Goal: Task Accomplishment & Management: Use online tool/utility

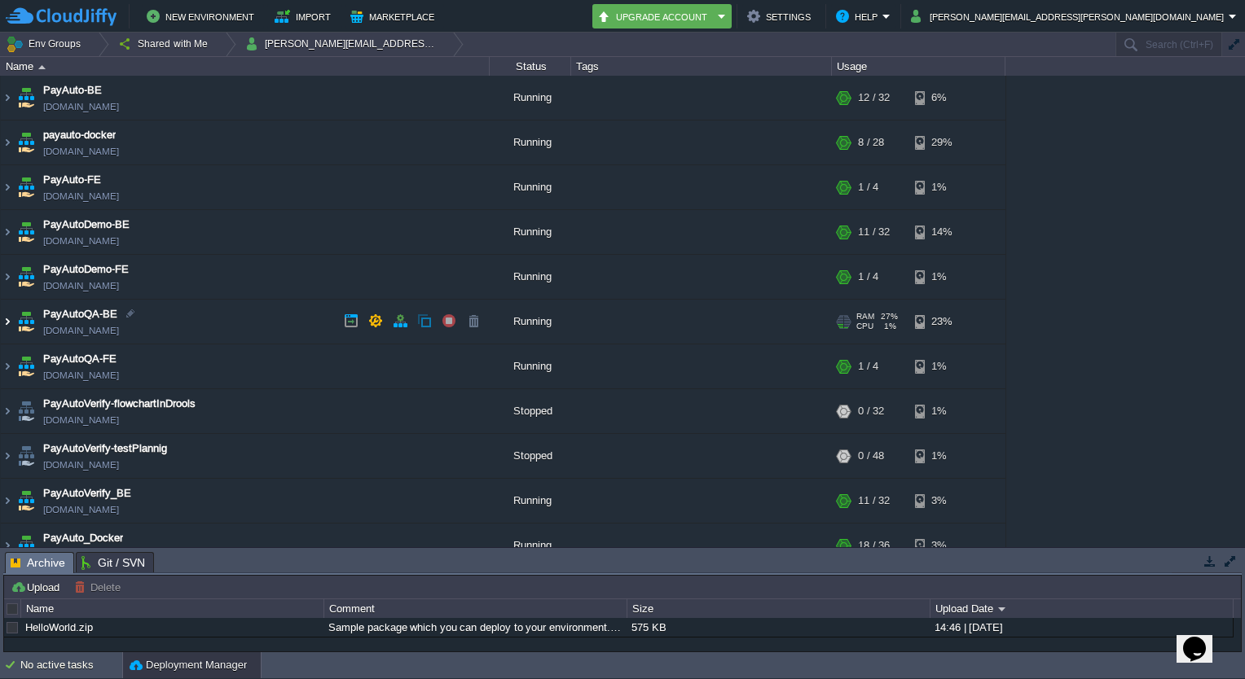
click at [10, 324] on img at bounding box center [7, 322] width 13 height 44
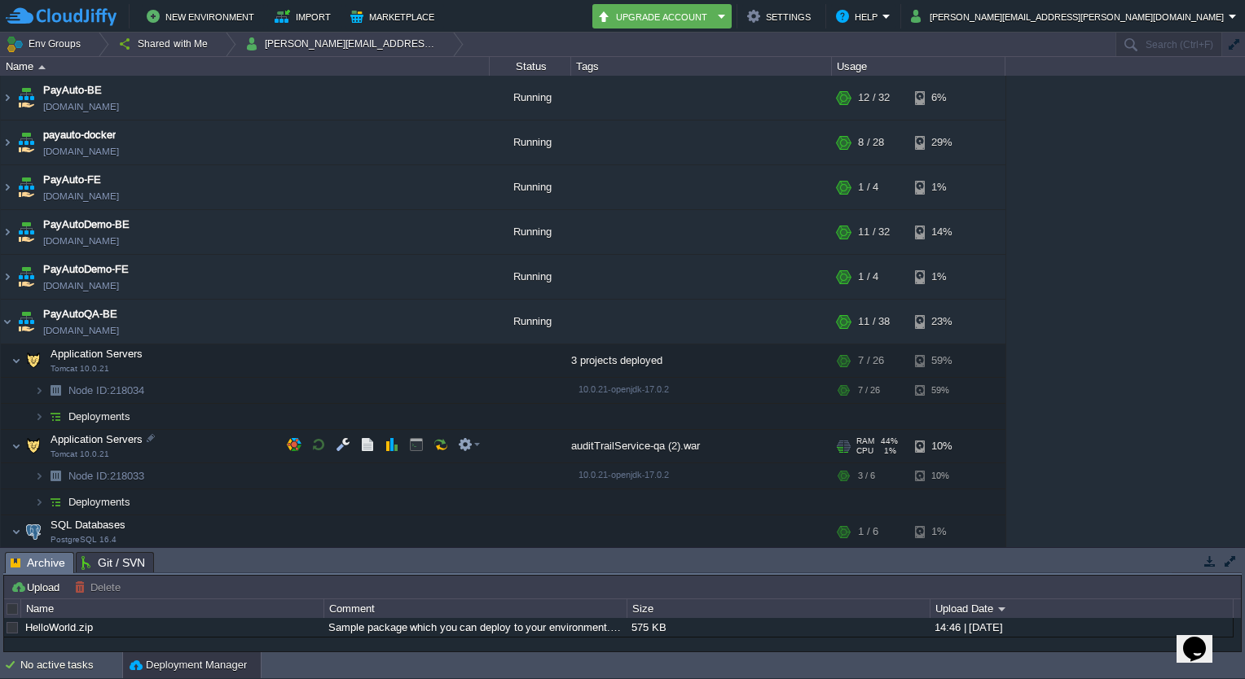
scroll to position [171, 0]
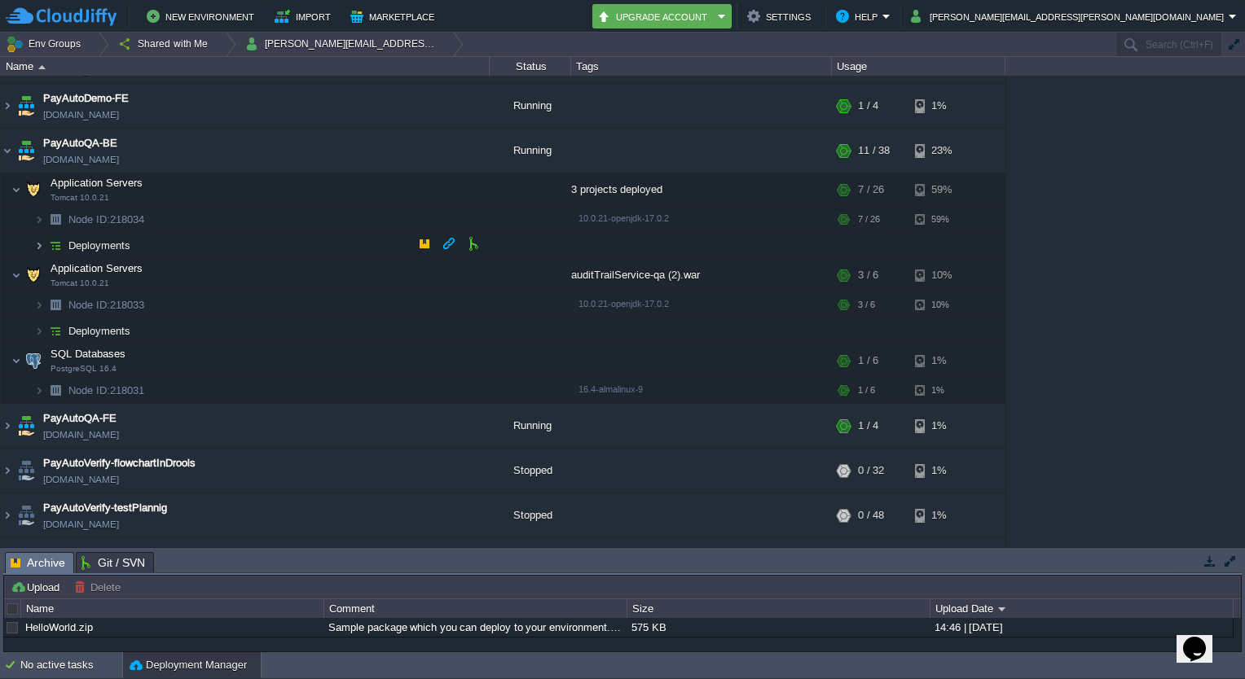
click at [34, 246] on img at bounding box center [39, 245] width 10 height 25
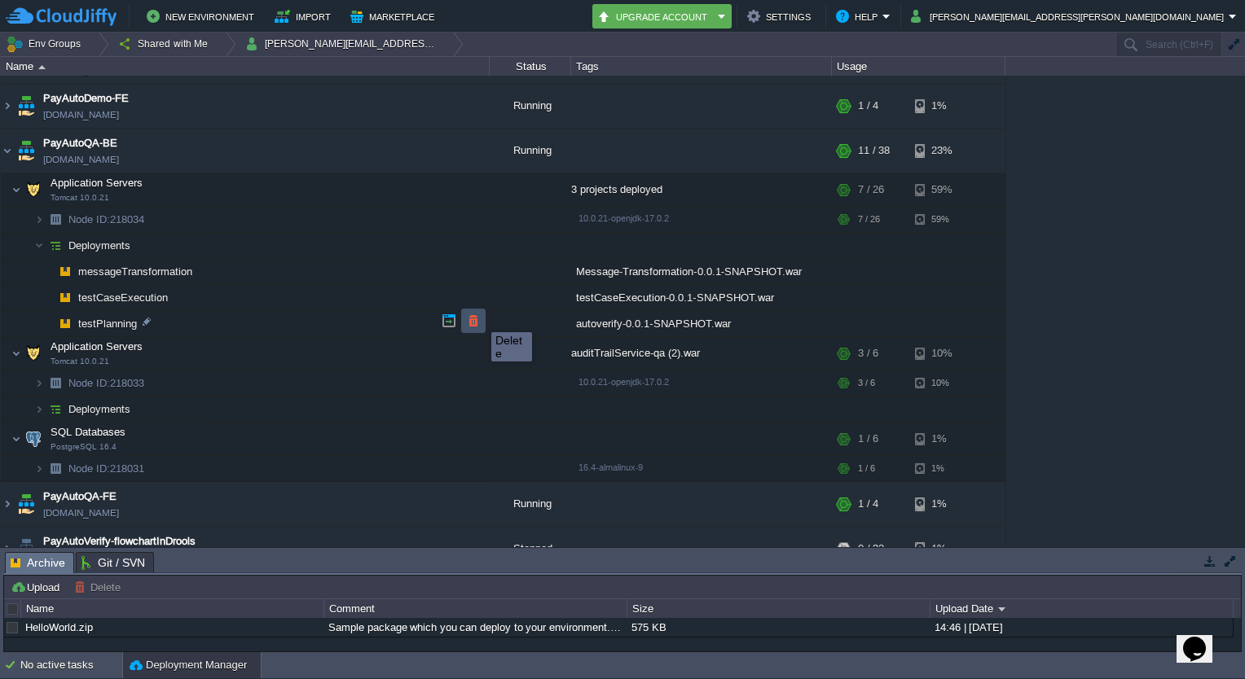
click at [479, 318] on button "button" at bounding box center [473, 321] width 15 height 15
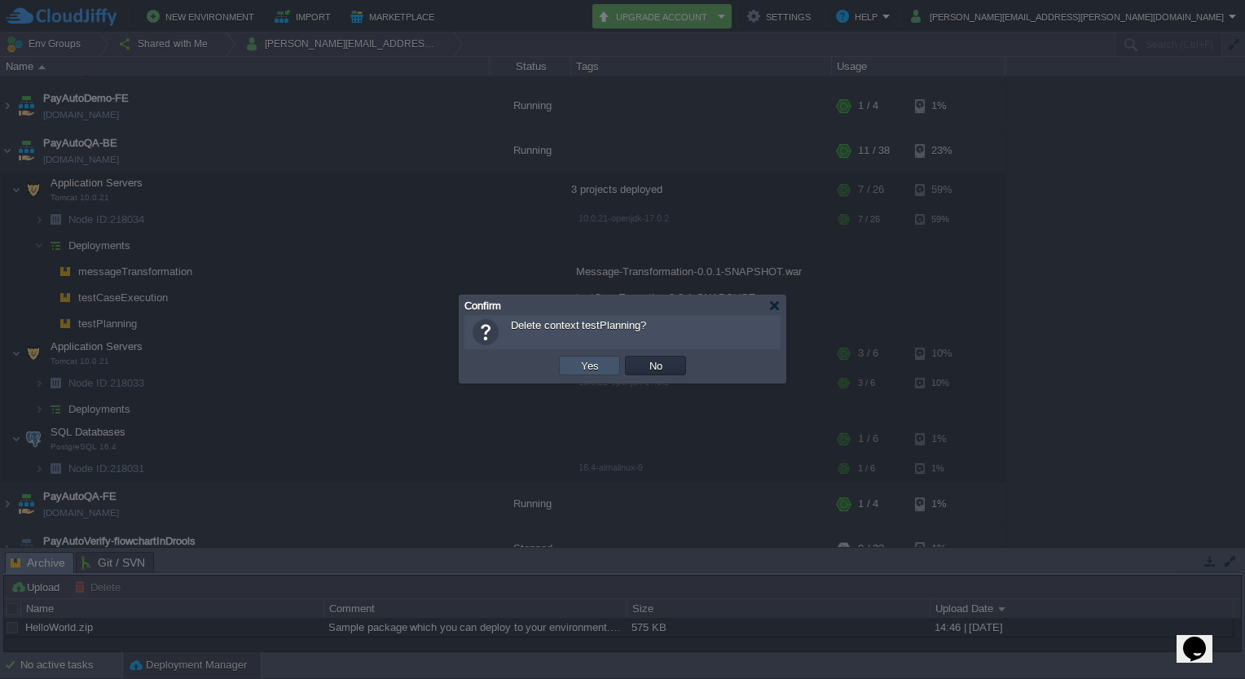
click at [594, 362] on button "Yes" at bounding box center [590, 365] width 28 height 15
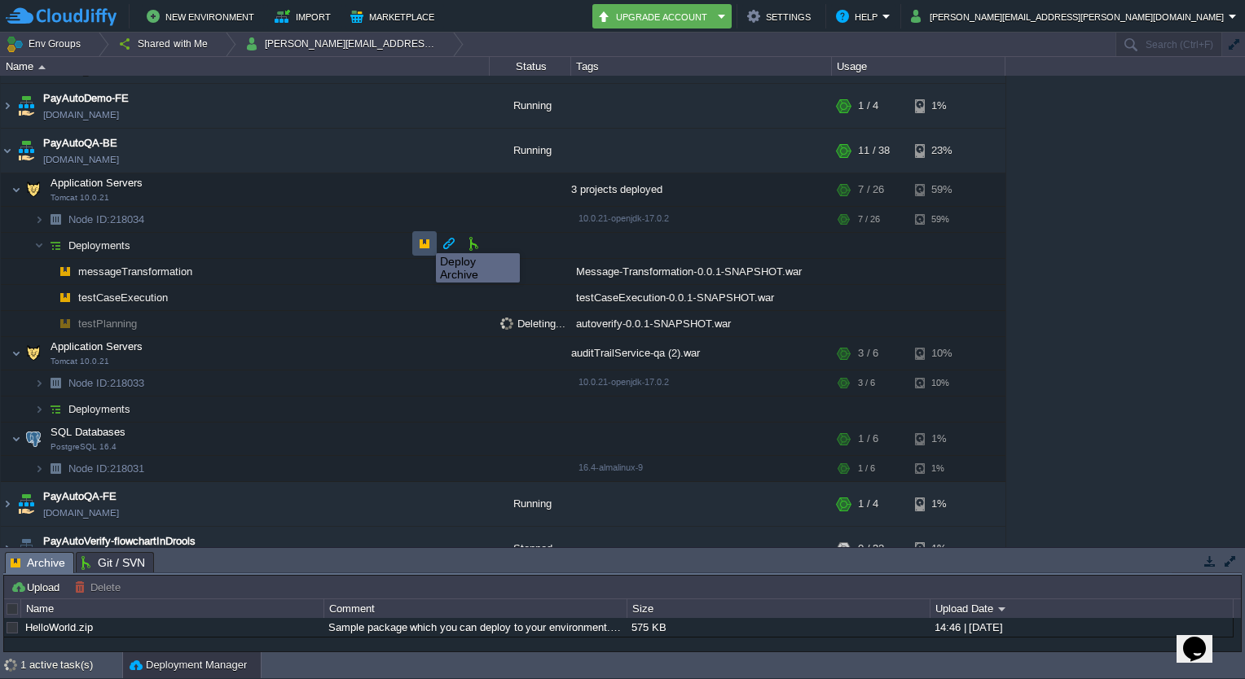
click at [424, 239] on button "button" at bounding box center [424, 243] width 15 height 15
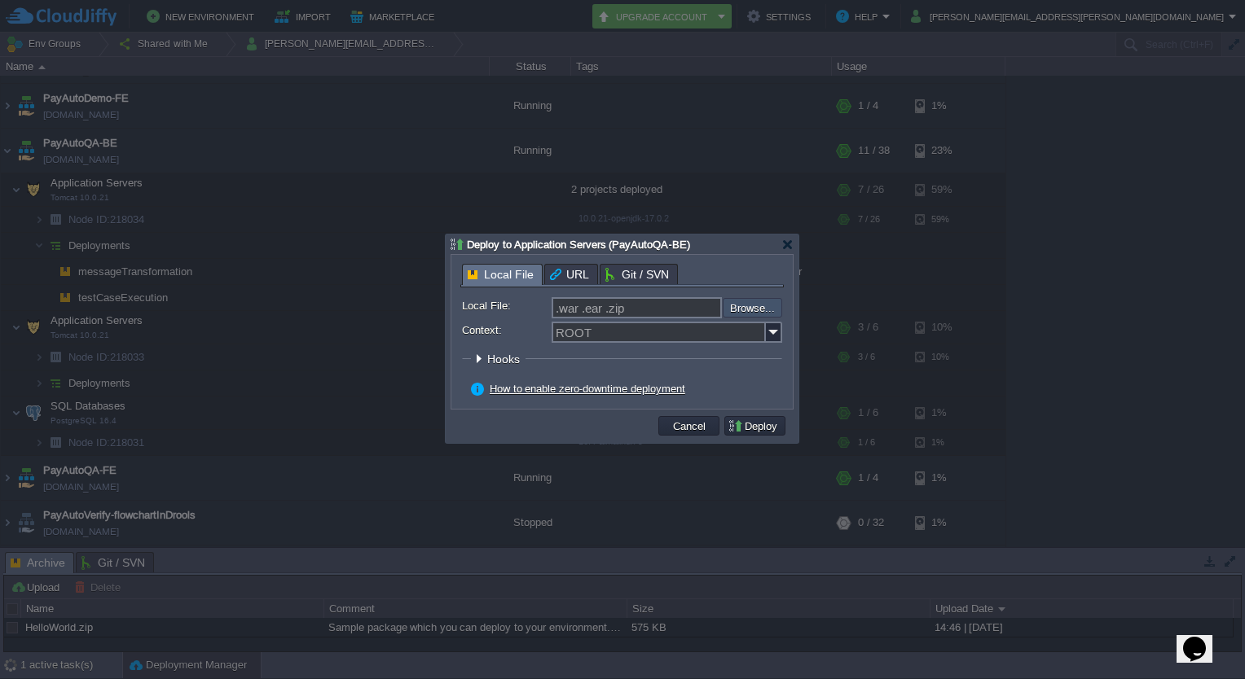
click at [757, 310] on input "file" at bounding box center [679, 308] width 206 height 20
type input "C:\fakepath\autoverify-0.0.1-SNAPSHOT.war"
type input "autoverify-0.0.1-SNAPSHOT.war"
click at [759, 425] on button "Deploy" at bounding box center [755, 426] width 55 height 15
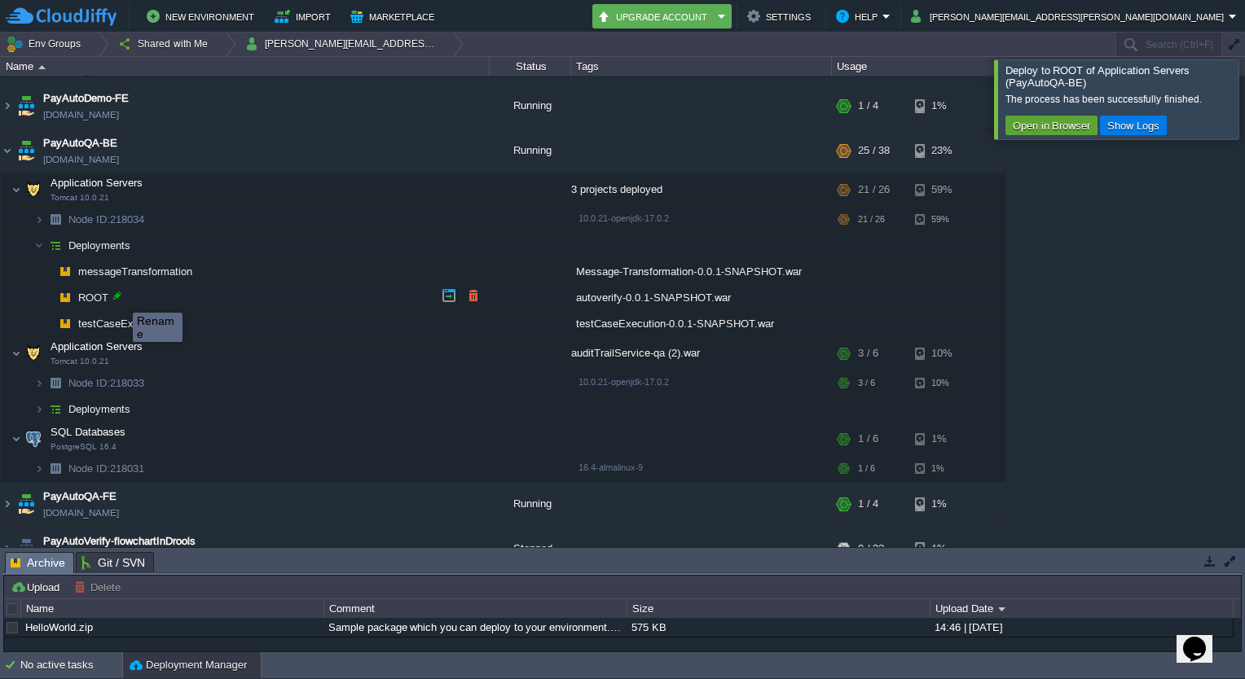
click at [121, 298] on div at bounding box center [117, 295] width 15 height 15
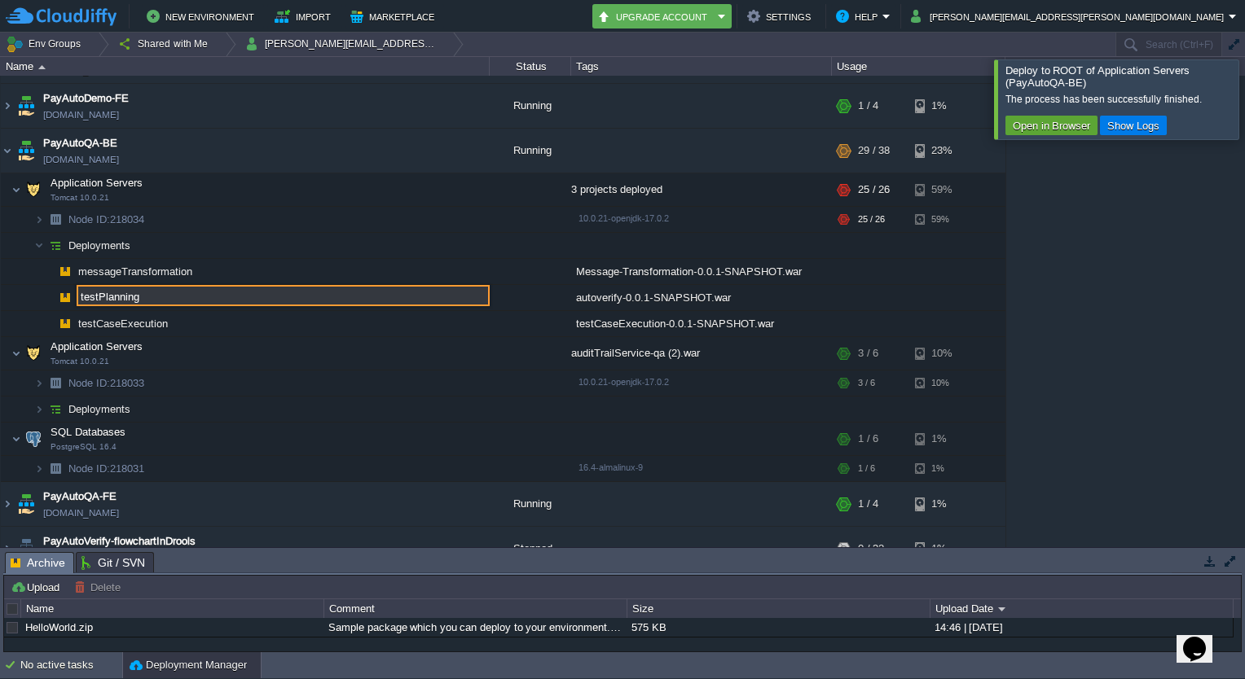
type input "testPlanning"
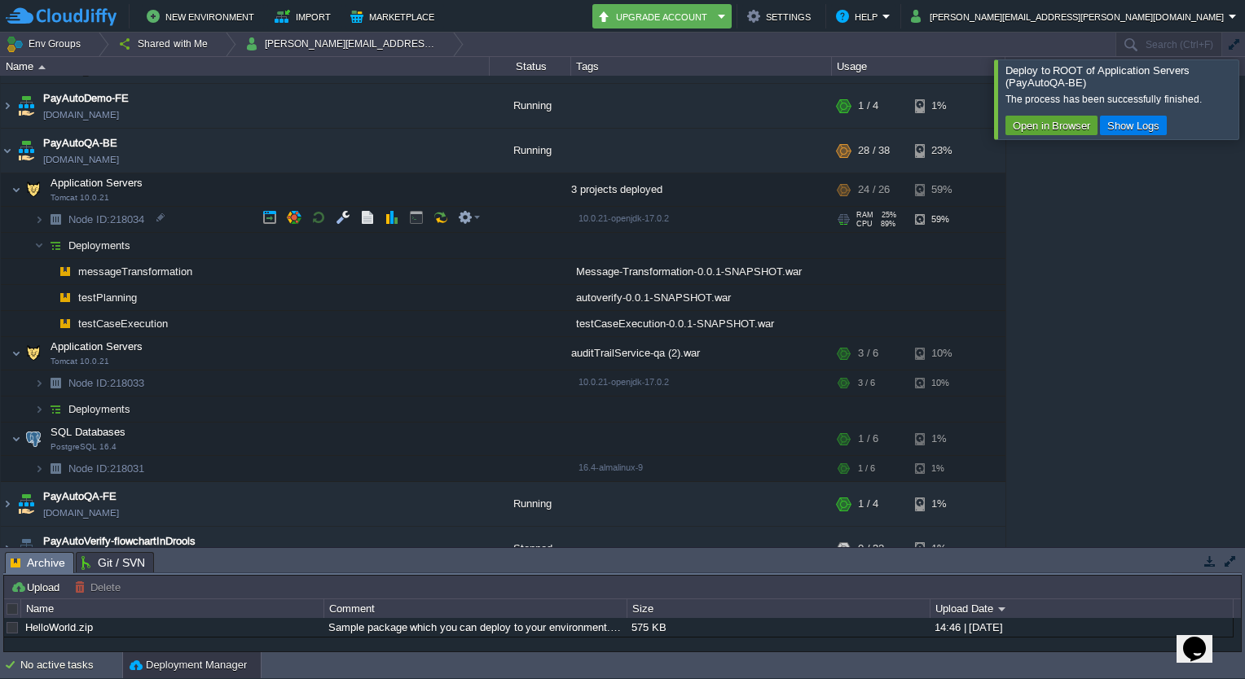
scroll to position [326, 0]
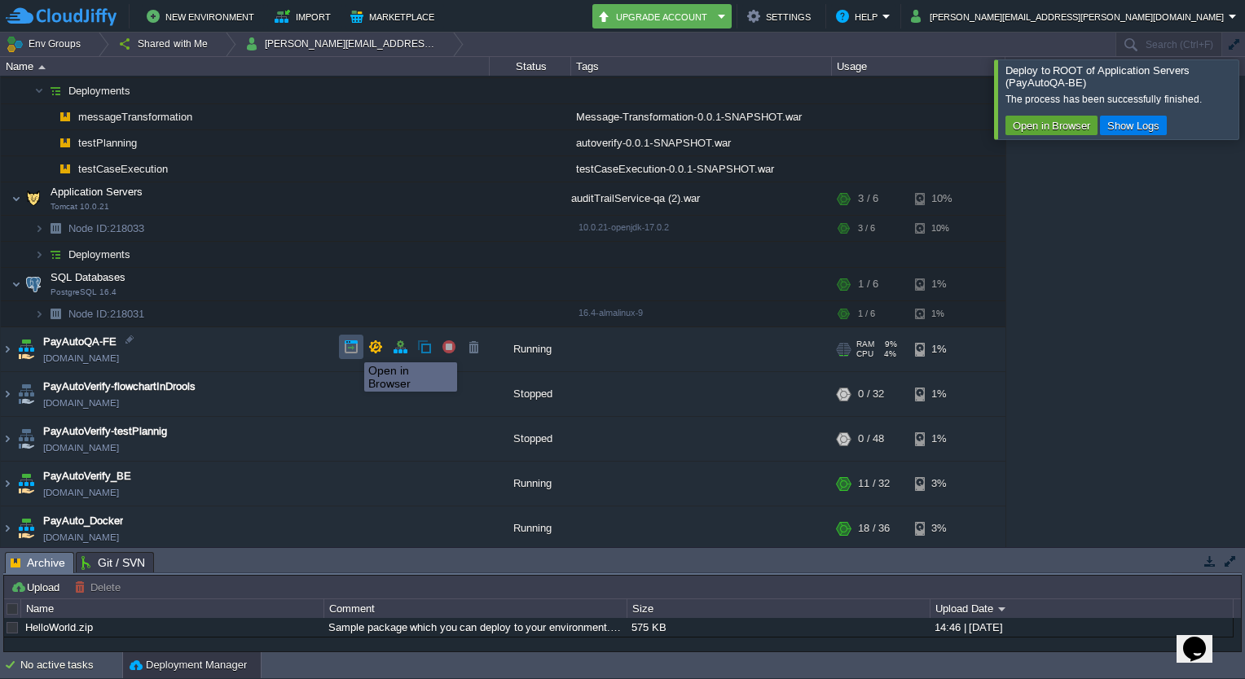
click at [352, 348] on button "button" at bounding box center [351, 347] width 15 height 15
